Goal: Information Seeking & Learning: Check status

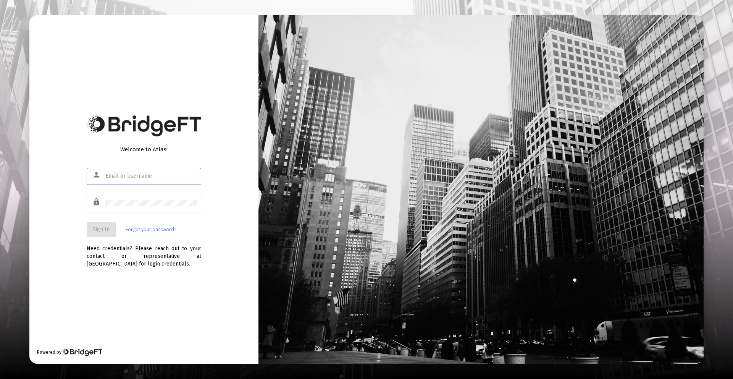
click at [166, 180] on div at bounding box center [151, 176] width 92 height 19
click at [160, 176] on input "text" at bounding box center [151, 176] width 92 height 6
type input "[PERSON_NAME][EMAIL_ADDRESS][DOMAIN_NAME]"
click at [98, 231] on span "Sign In" at bounding box center [101, 229] width 17 height 6
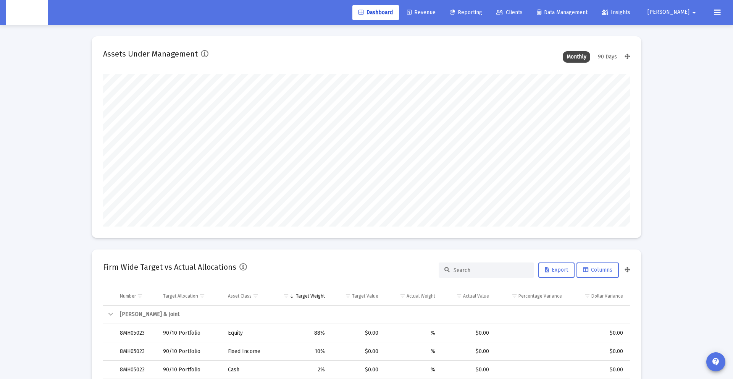
scroll to position [153, 284]
click at [682, 10] on span "[PERSON_NAME]" at bounding box center [669, 12] width 42 height 6
click at [676, 31] on icon at bounding box center [674, 32] width 7 height 7
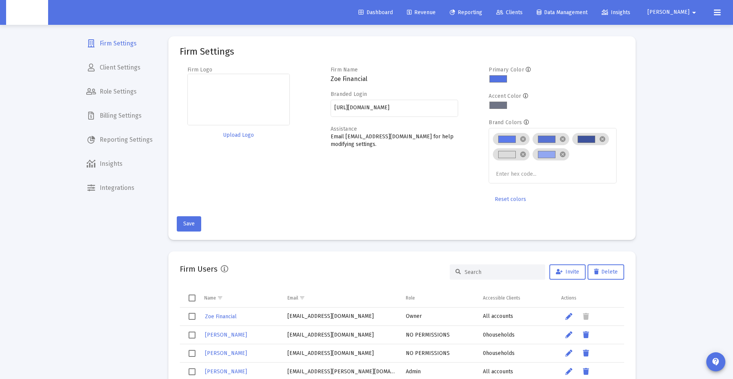
click at [125, 142] on span "Reporting Settings" at bounding box center [119, 140] width 79 height 18
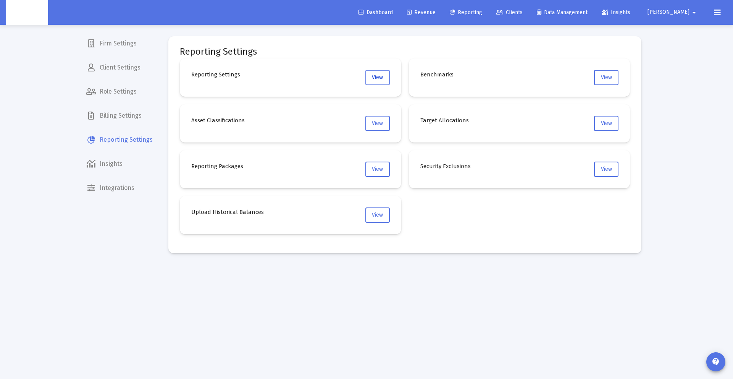
click at [372, 74] on span "View" at bounding box center [377, 77] width 11 height 6
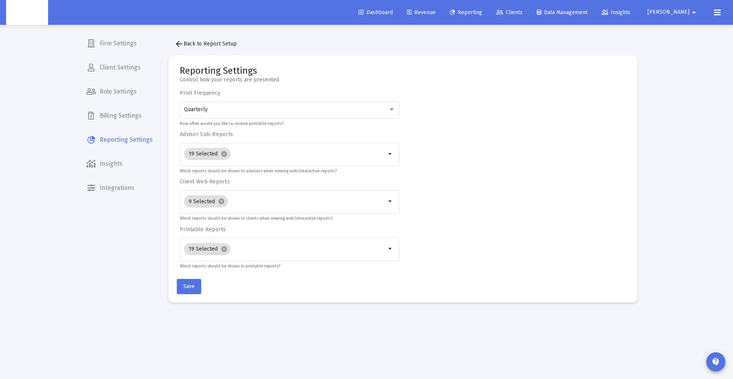
click at [482, 12] on span "Reporting" at bounding box center [466, 12] width 32 height 6
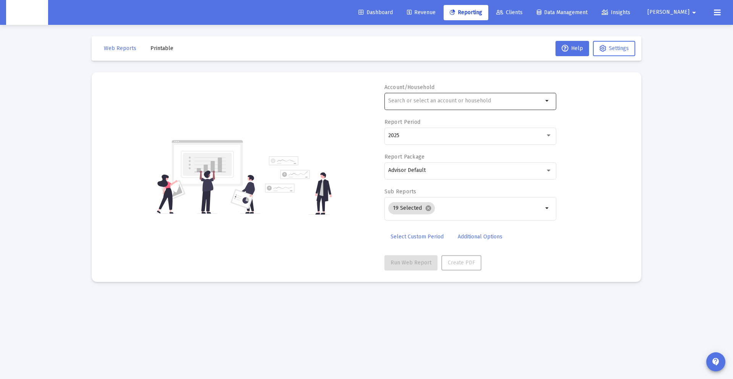
click at [401, 100] on input "text" at bounding box center [465, 101] width 155 height 6
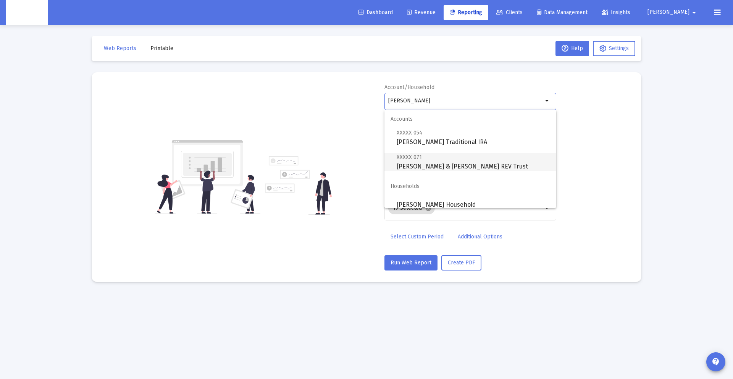
click at [459, 157] on span "XXXXX 071 [PERSON_NAME] & [PERSON_NAME] REV Trust" at bounding box center [474, 161] width 154 height 19
type input "[PERSON_NAME] & [PERSON_NAME] REV Trust"
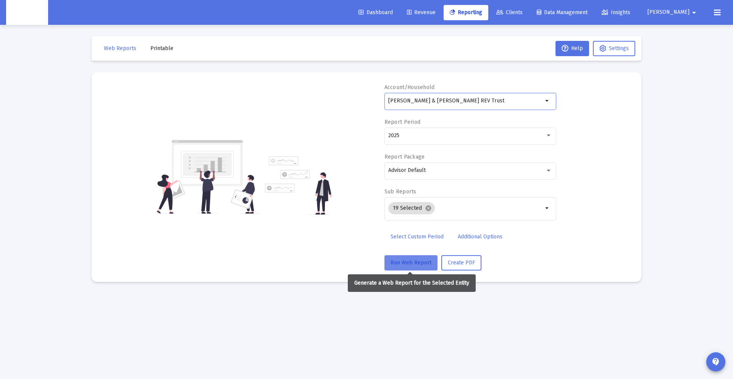
click at [419, 262] on span "Run Web Report" at bounding box center [411, 262] width 41 height 6
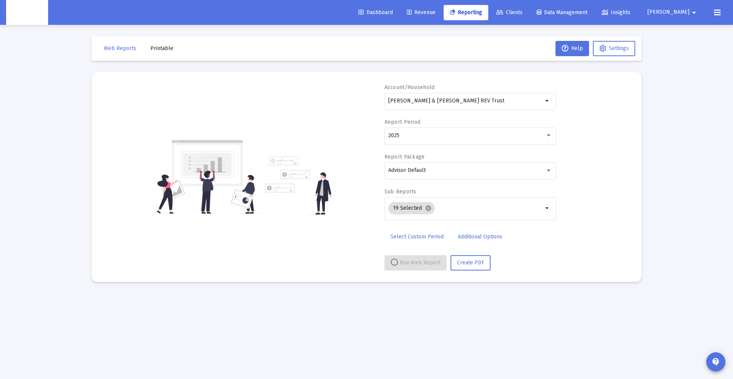
select select "View all"
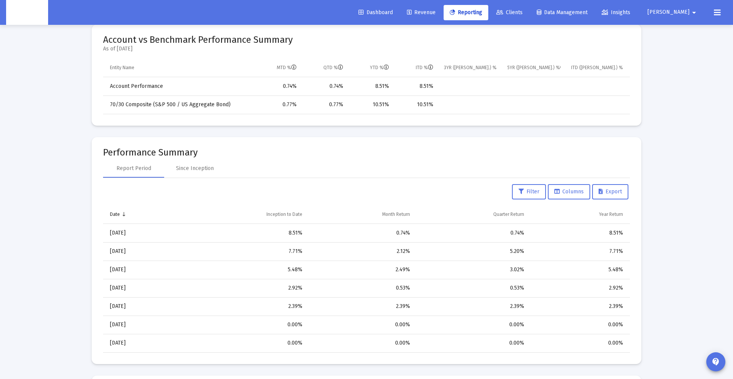
scroll to position [354, 0]
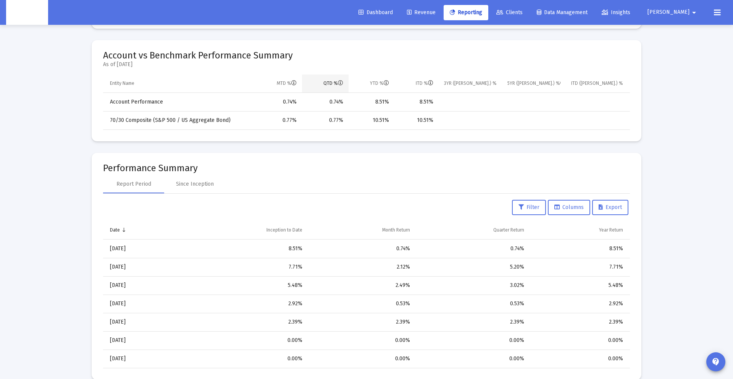
click at [330, 81] on div "QTD %" at bounding box center [334, 83] width 20 height 6
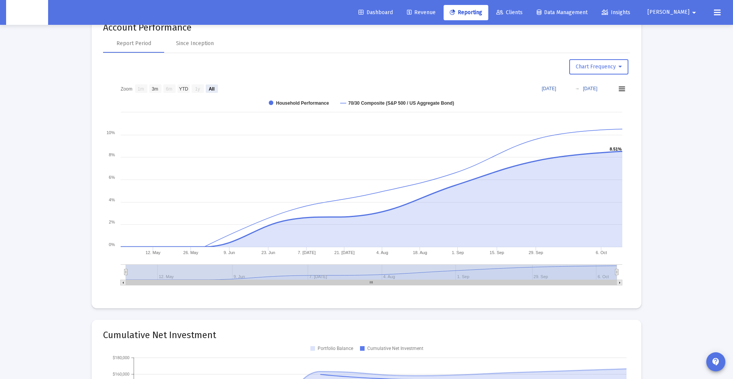
scroll to position [865, 0]
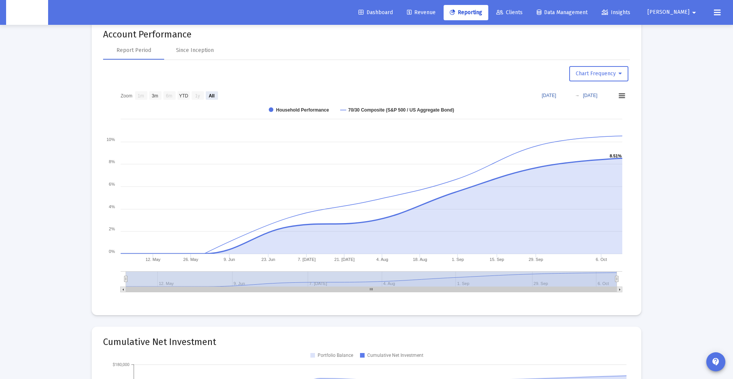
click at [620, 157] on text "8.51% ​ 8.51%" at bounding box center [616, 156] width 12 height 5
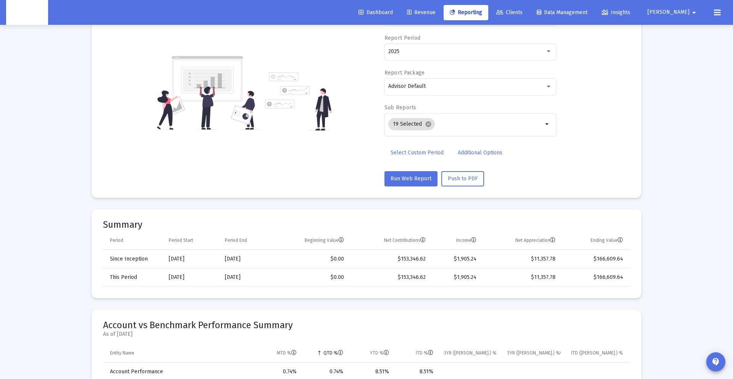
scroll to position [0, 0]
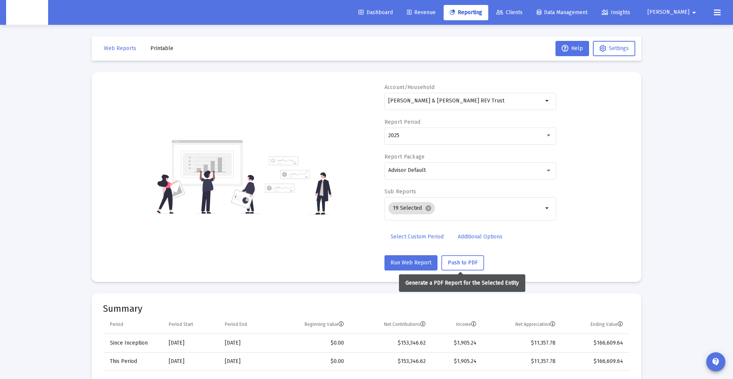
click at [466, 265] on span "Push to PDF" at bounding box center [463, 262] width 30 height 6
drag, startPoint x: 162, startPoint y: 55, endPoint x: 162, endPoint y: 50, distance: 4.3
click at [162, 50] on button "Printable" at bounding box center [161, 48] width 35 height 15
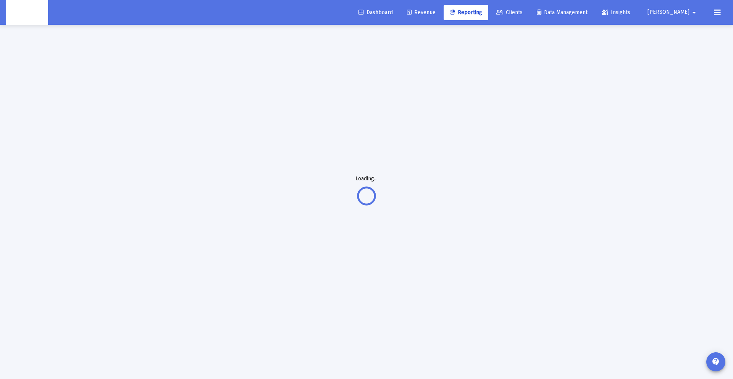
scroll to position [25, 0]
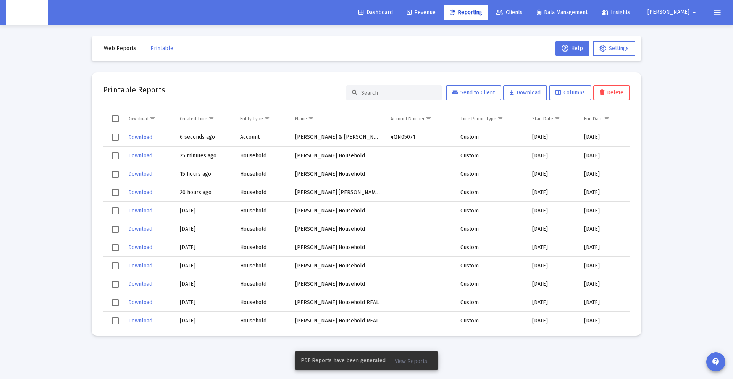
click at [404, 358] on span "View Reports" at bounding box center [411, 361] width 32 height 6
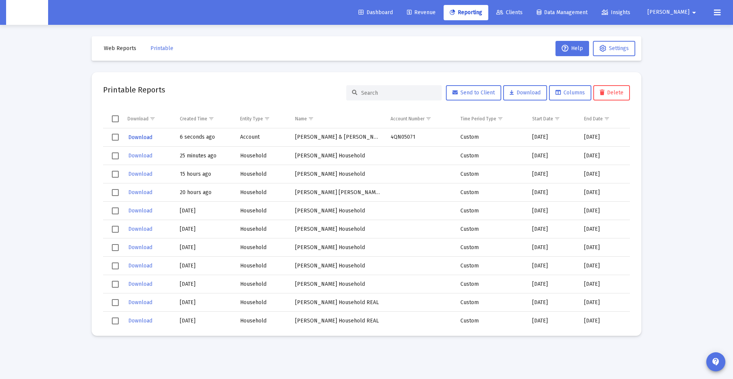
click at [151, 138] on span "Download" at bounding box center [140, 137] width 24 height 6
click at [396, 17] on link "Dashboard" at bounding box center [376, 12] width 47 height 15
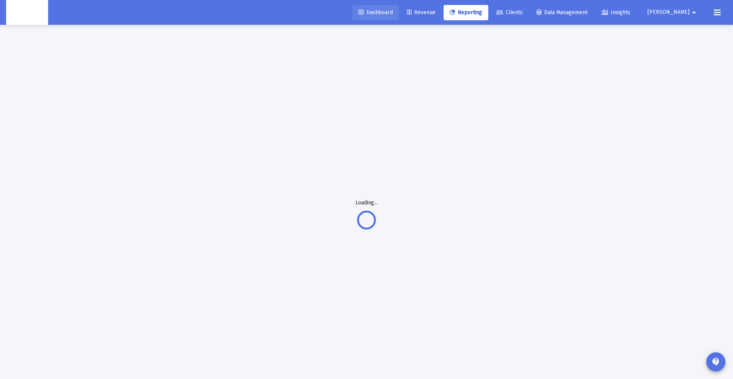
scroll to position [0, 0]
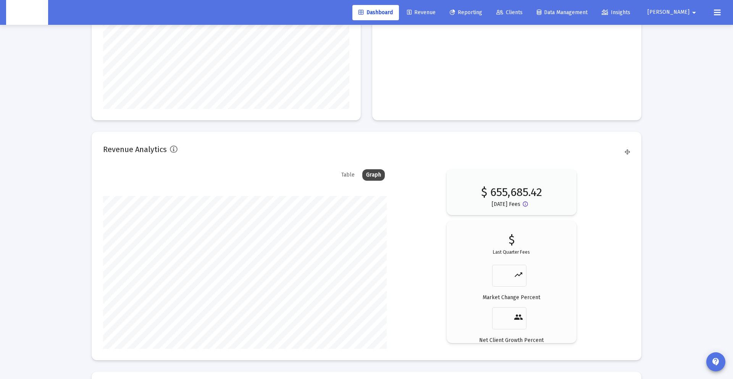
scroll to position [1158, 0]
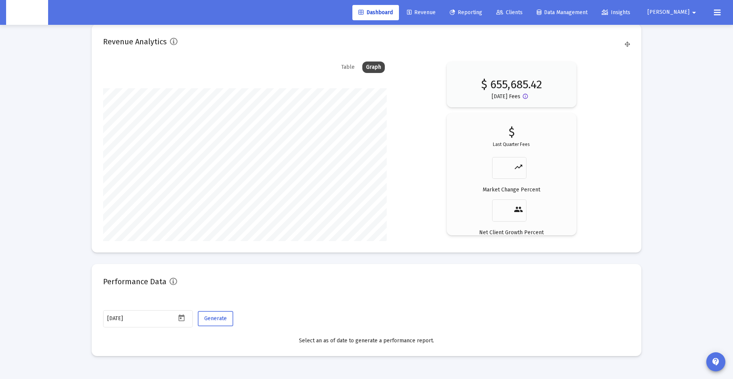
click at [222, 321] on span "Generate" at bounding box center [215, 318] width 23 height 6
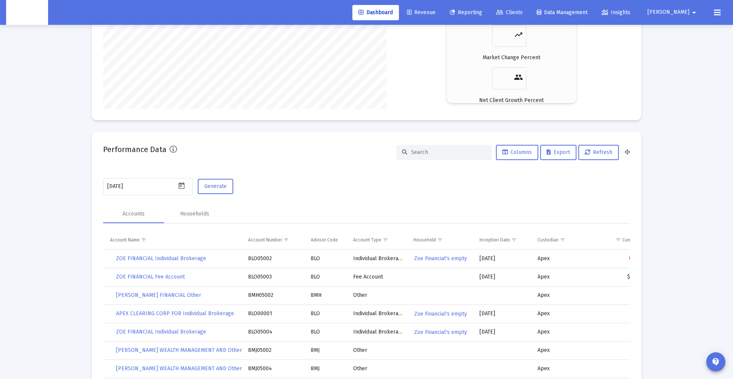
scroll to position [1296, 0]
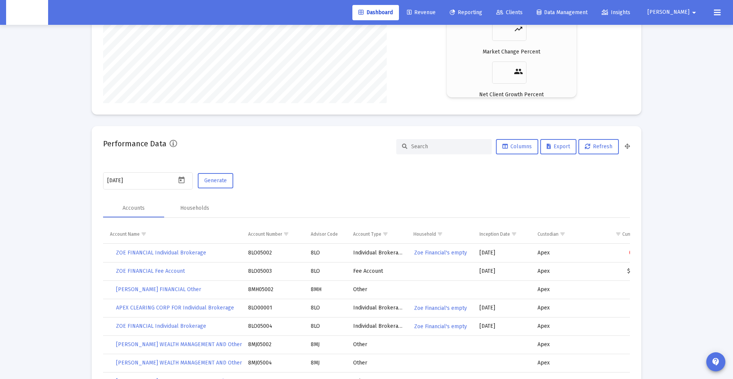
click at [427, 148] on input at bounding box center [448, 146] width 75 height 6
click at [469, 148] on input at bounding box center [448, 146] width 75 height 6
paste input "4QN05071"
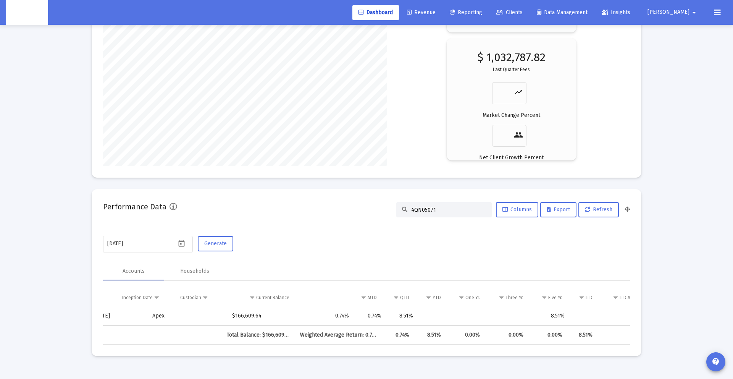
scroll to position [0, 374]
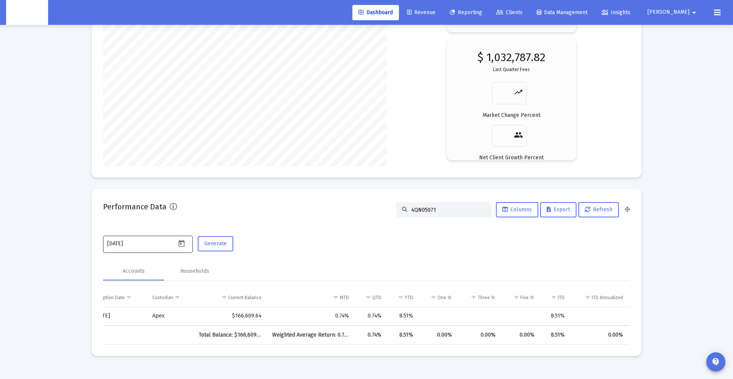
type input "4QN05071"
click at [169, 250] on div "[DATE]" at bounding box center [141, 243] width 69 height 19
click at [179, 242] on icon "Open calendar" at bounding box center [181, 243] width 6 height 7
click at [145, 163] on div "7" at bounding box center [145, 165] width 14 height 14
type input "[DATE]"
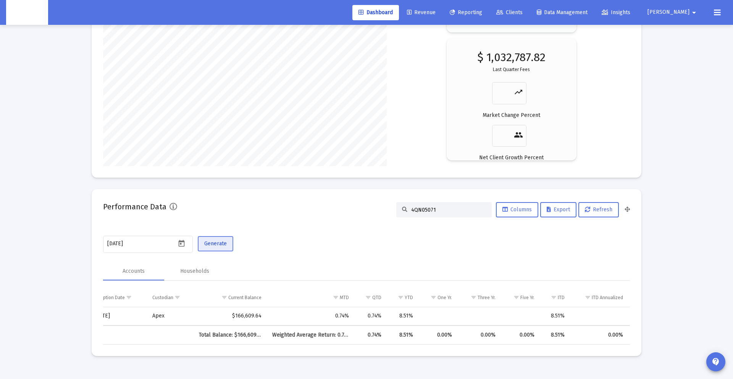
click at [207, 245] on span "Generate" at bounding box center [215, 243] width 23 height 6
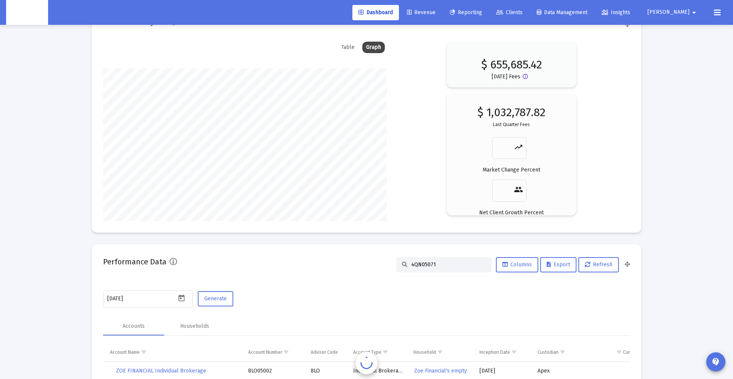
scroll to position [1233, 0]
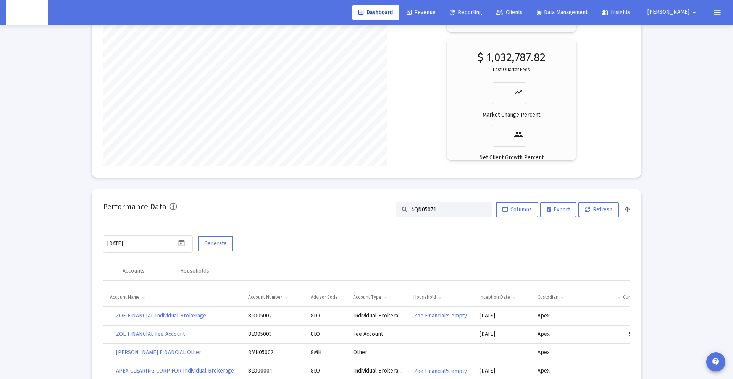
drag, startPoint x: 426, startPoint y: 212, endPoint x: 432, endPoint y: 214, distance: 7.2
click at [426, 212] on input "4QN05071" at bounding box center [448, 209] width 75 height 6
click at [439, 209] on input "4QN05071" at bounding box center [448, 209] width 75 height 6
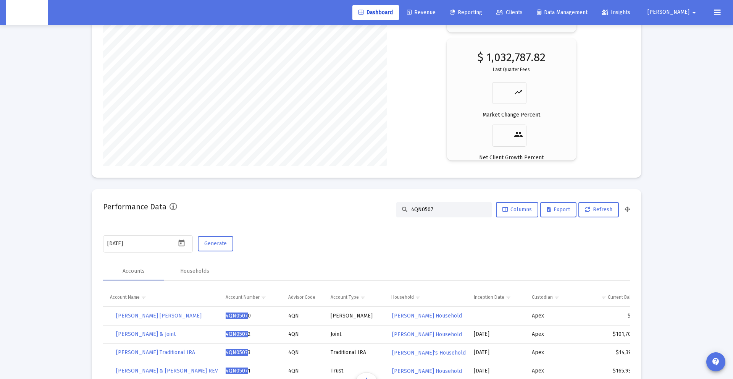
type input "4QN05071"
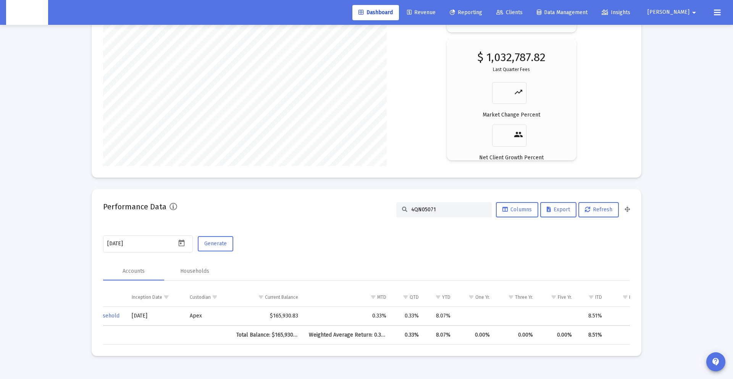
scroll to position [0, 374]
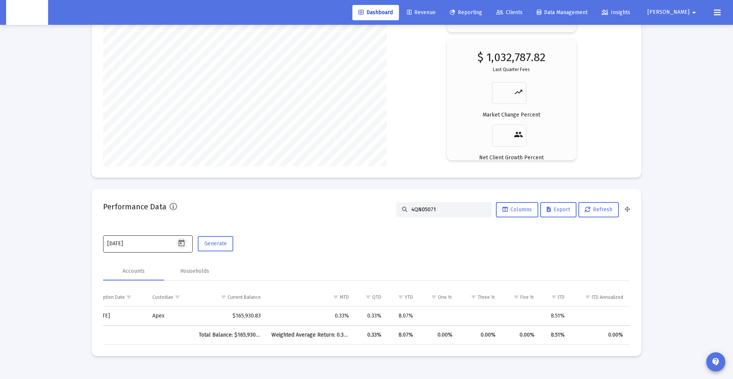
click at [182, 244] on icon "Open calendar" at bounding box center [182, 243] width 8 height 8
click at [128, 165] on div "6" at bounding box center [129, 165] width 14 height 14
type input "[DATE]"
click at [208, 244] on span "Generate" at bounding box center [215, 243] width 23 height 6
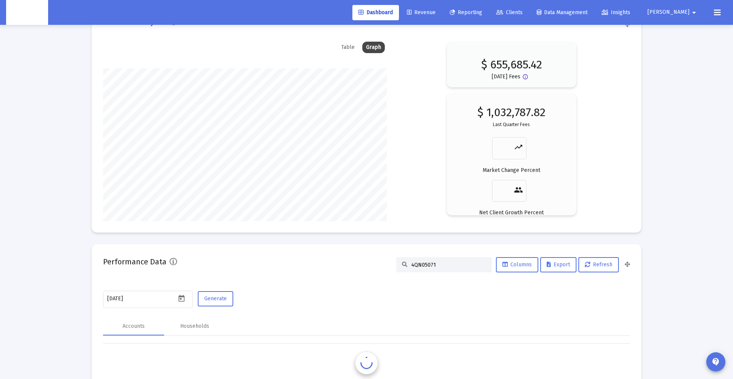
scroll to position [1233, 0]
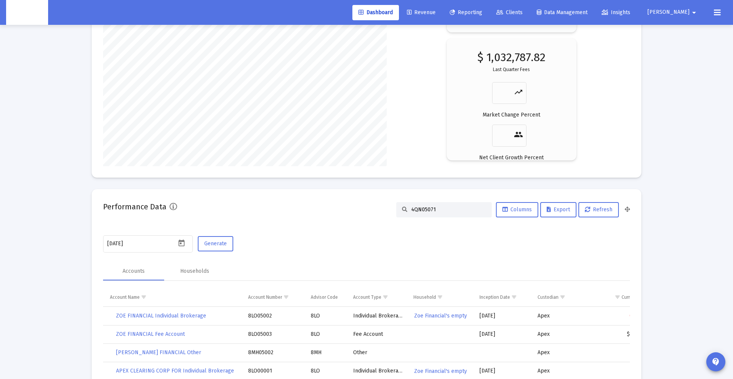
drag, startPoint x: 442, startPoint y: 220, endPoint x: 408, endPoint y: 235, distance: 36.8
click at [441, 220] on mat-card "Performance Data 4QN05071 Columns Export Refresh [DATE] Generate Accounts House…" at bounding box center [367, 340] width 550 height 302
click at [437, 210] on input "4QN05071" at bounding box center [448, 209] width 75 height 6
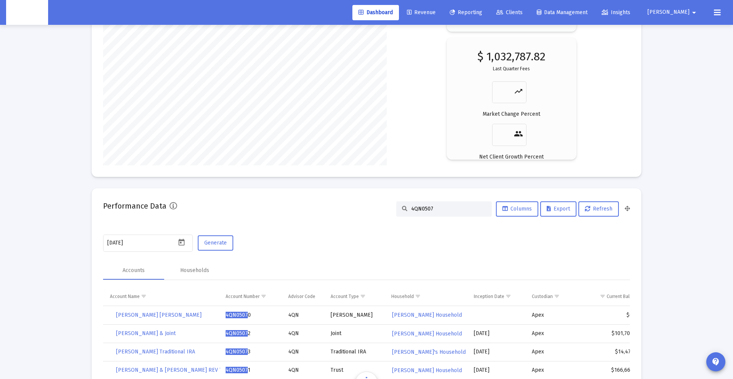
type input "4QN05071"
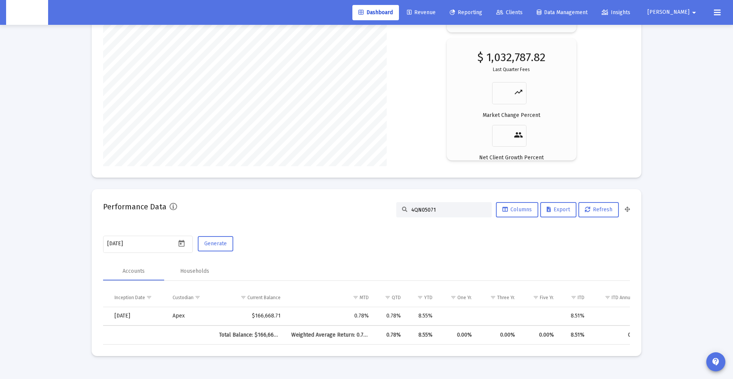
scroll to position [0, 370]
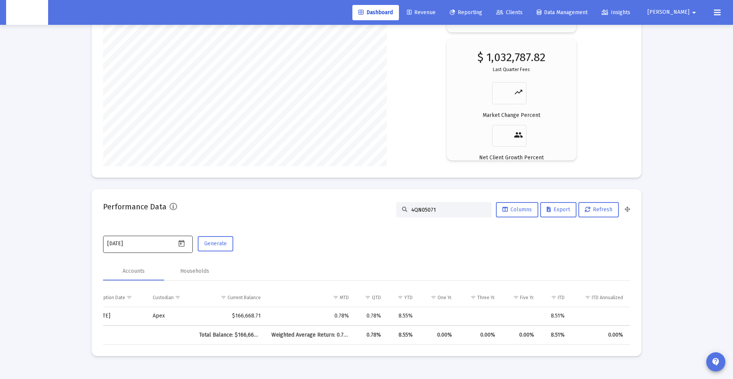
click at [178, 241] on icon "Open calendar" at bounding box center [182, 244] width 8 height 8
click at [145, 163] on div "7" at bounding box center [145, 165] width 14 height 14
type input "[DATE]"
click at [217, 243] on span "Generate" at bounding box center [215, 243] width 23 height 6
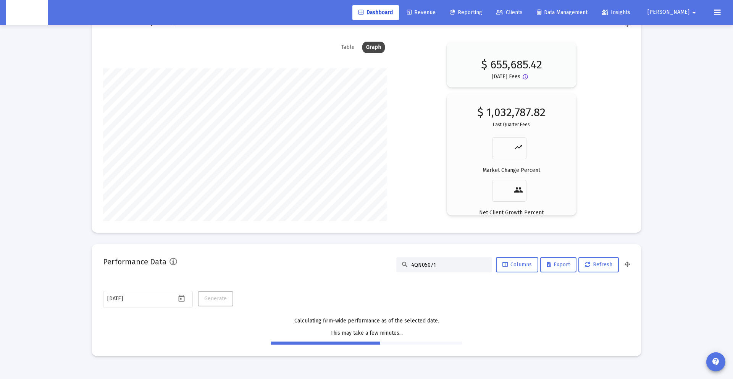
scroll to position [1147, 0]
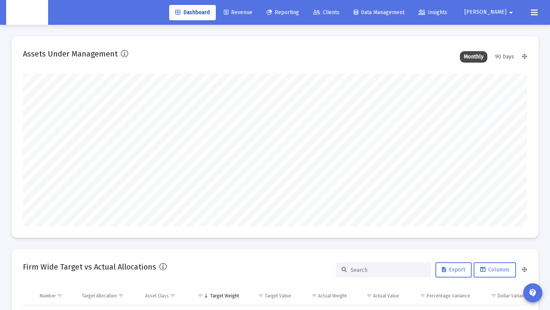
scroll to position [153, 271]
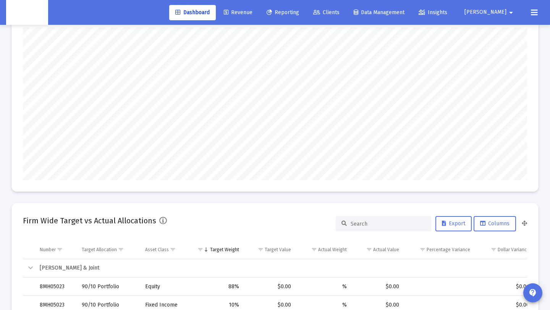
type input "[DATE]"
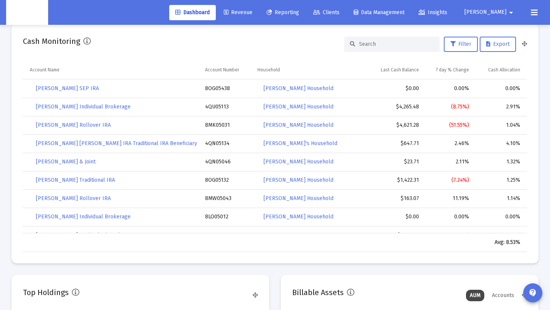
scroll to position [153, 235]
click at [204, 19] on link "Dashboard" at bounding box center [192, 12] width 47 height 15
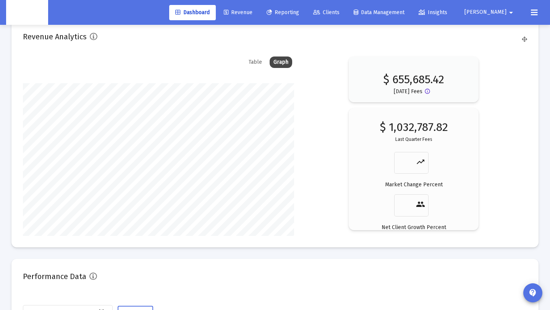
scroll to position [1227, 0]
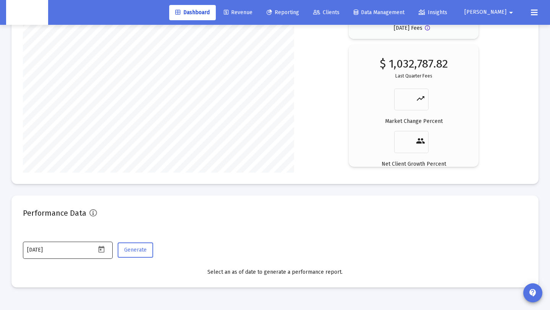
click at [92, 251] on input "[DATE]" at bounding box center [61, 250] width 69 height 6
click at [100, 250] on icon "Open calendar" at bounding box center [101, 249] width 6 height 7
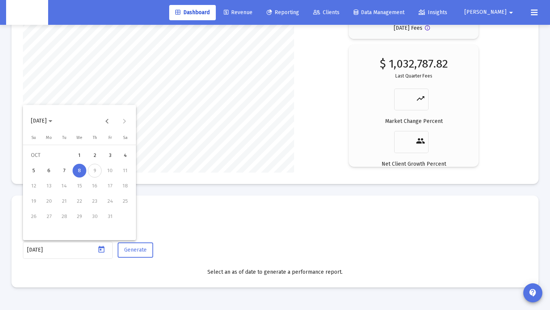
click at [98, 173] on div "9" at bounding box center [95, 171] width 14 height 14
click at [143, 250] on div at bounding box center [275, 155] width 550 height 310
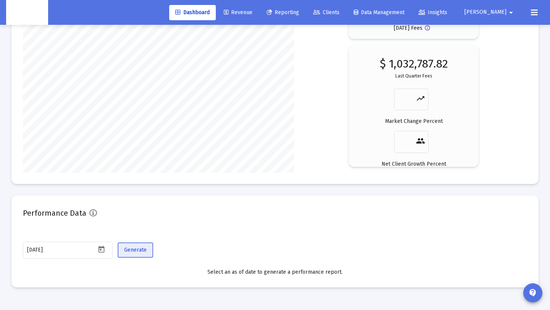
click at [142, 249] on span "Generate" at bounding box center [135, 250] width 23 height 6
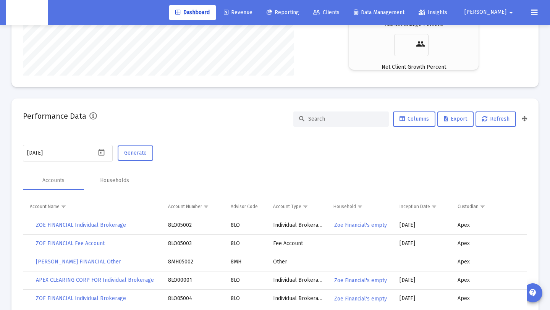
scroll to position [1350, 0]
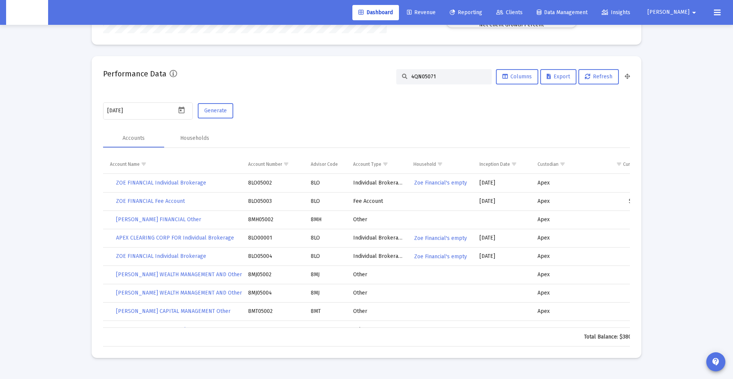
scroll to position [1367, 0]
click at [599, 81] on button "Refresh" at bounding box center [599, 75] width 40 height 15
